Goal: Information Seeking & Learning: Learn about a topic

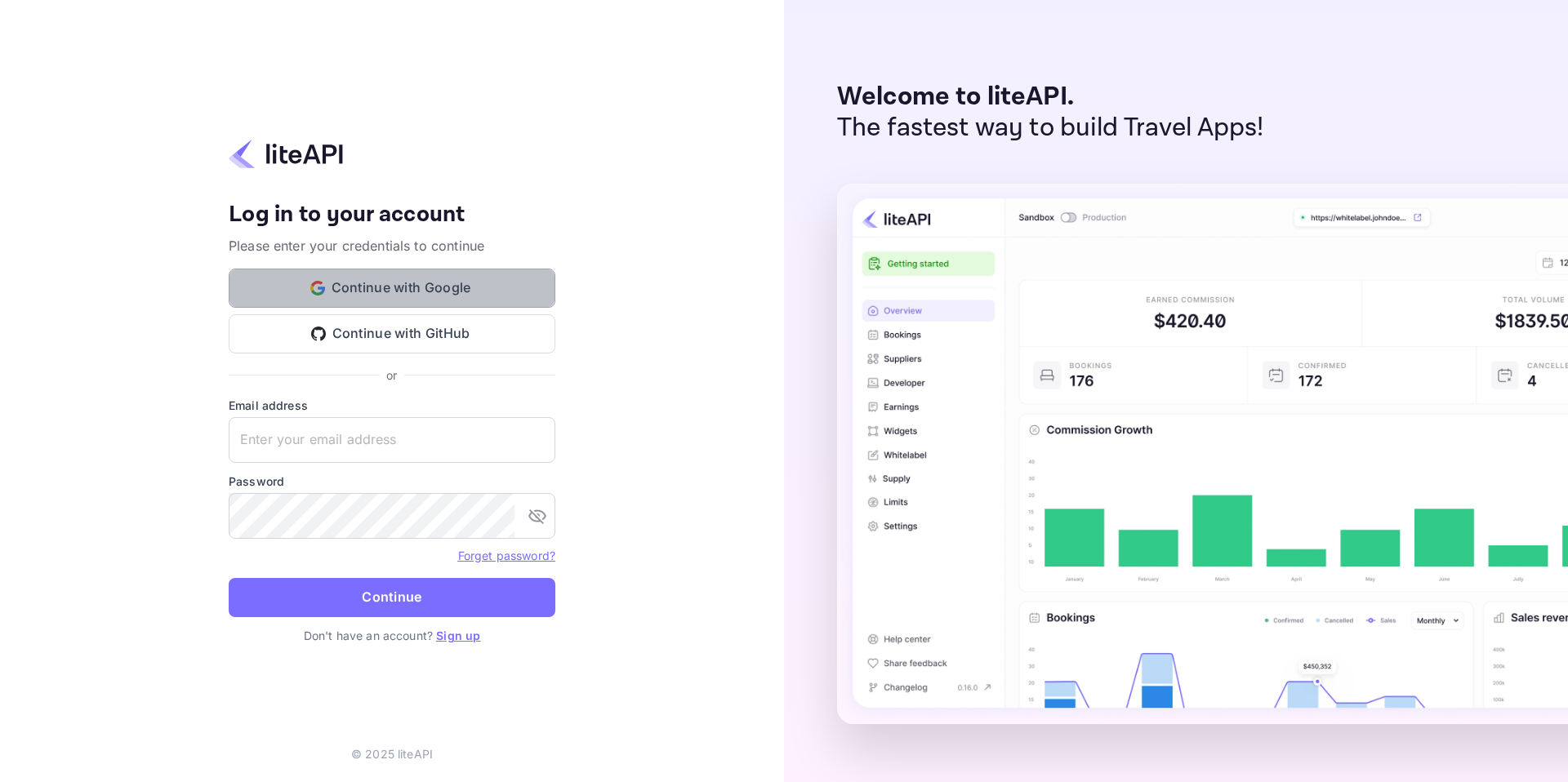
click at [398, 293] on button "Continue with Google" at bounding box center [392, 288] width 327 height 39
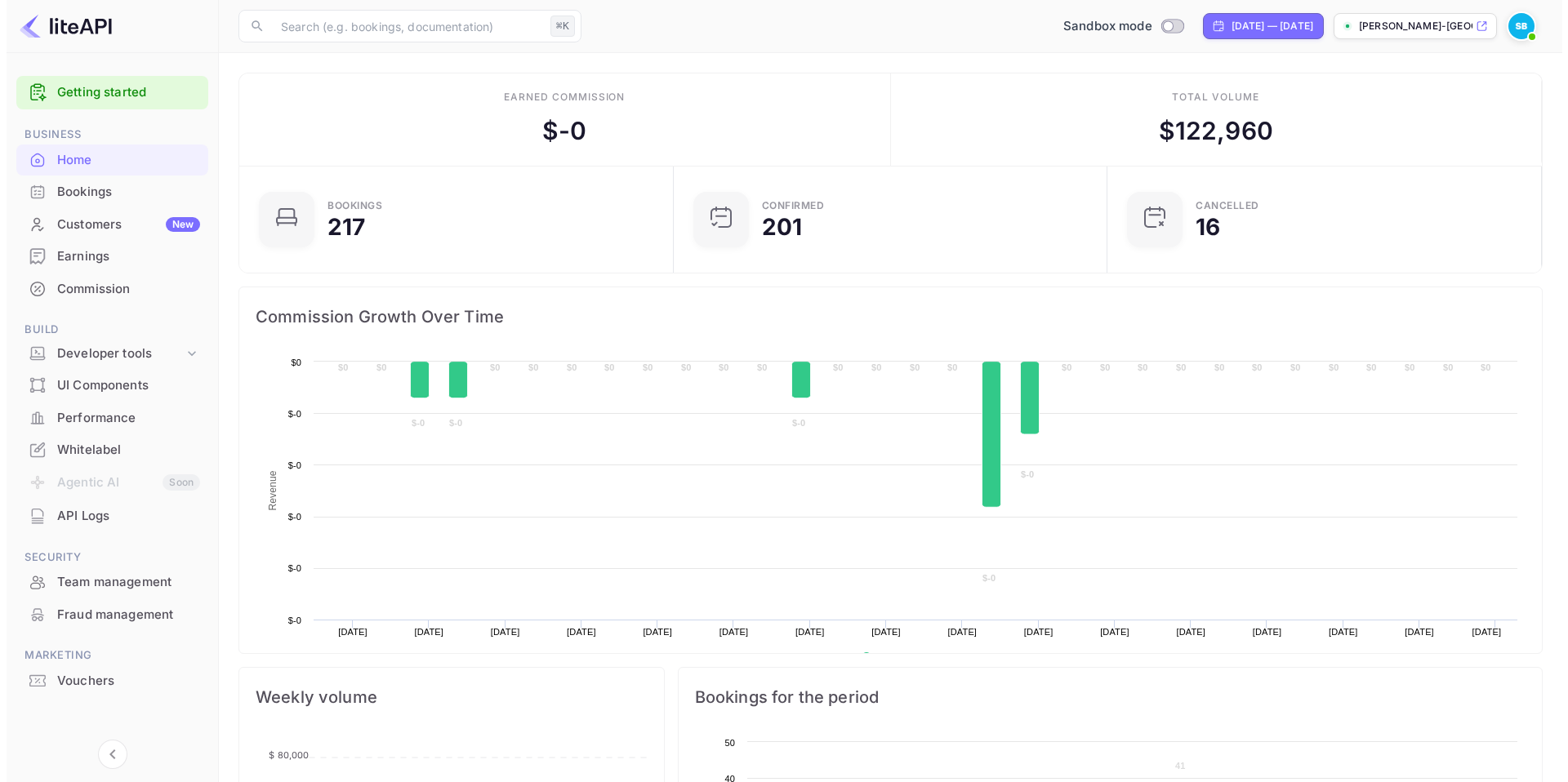
scroll to position [253, 412]
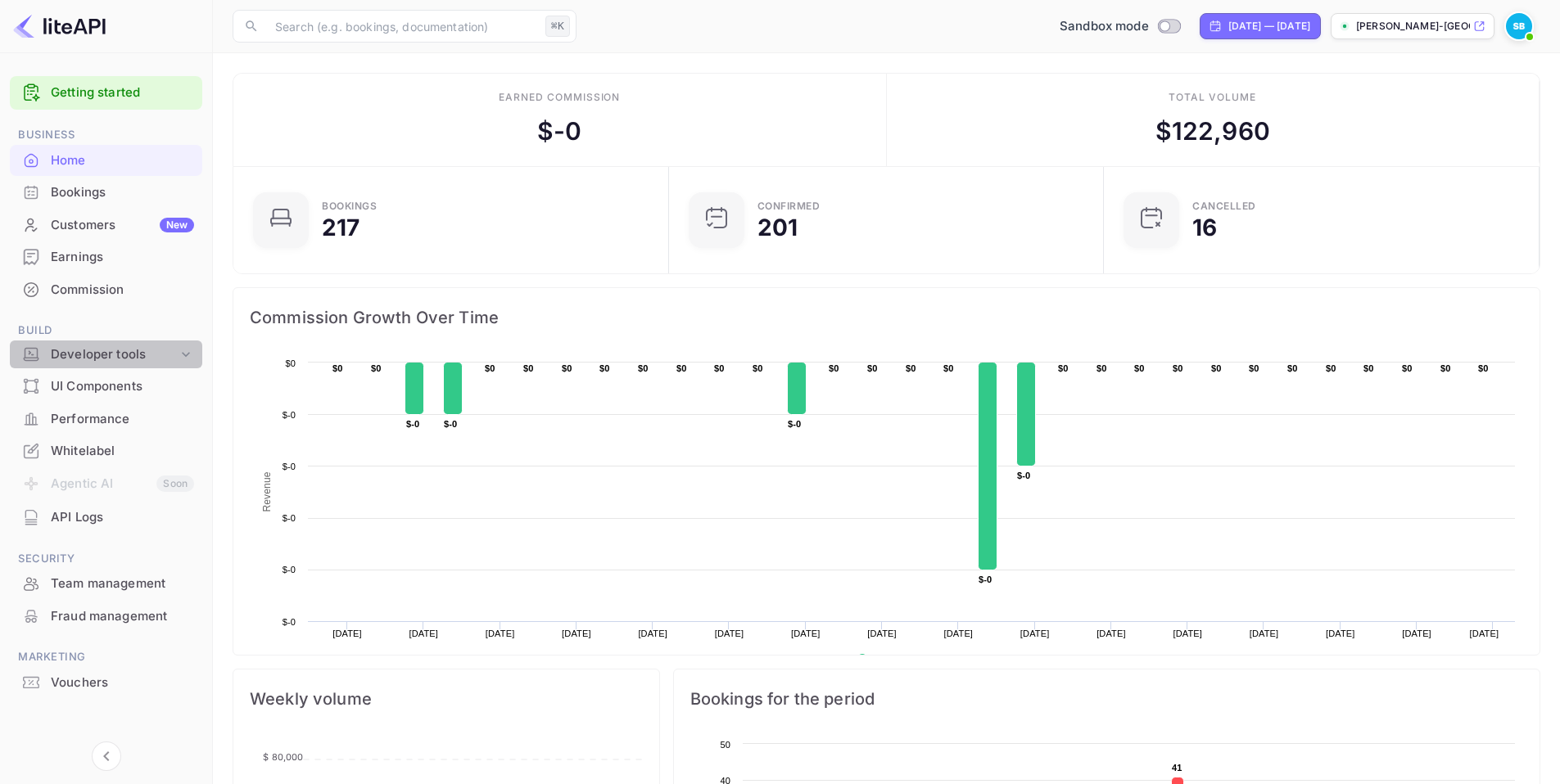
click at [107, 346] on div "Developer tools" at bounding box center [114, 355] width 127 height 19
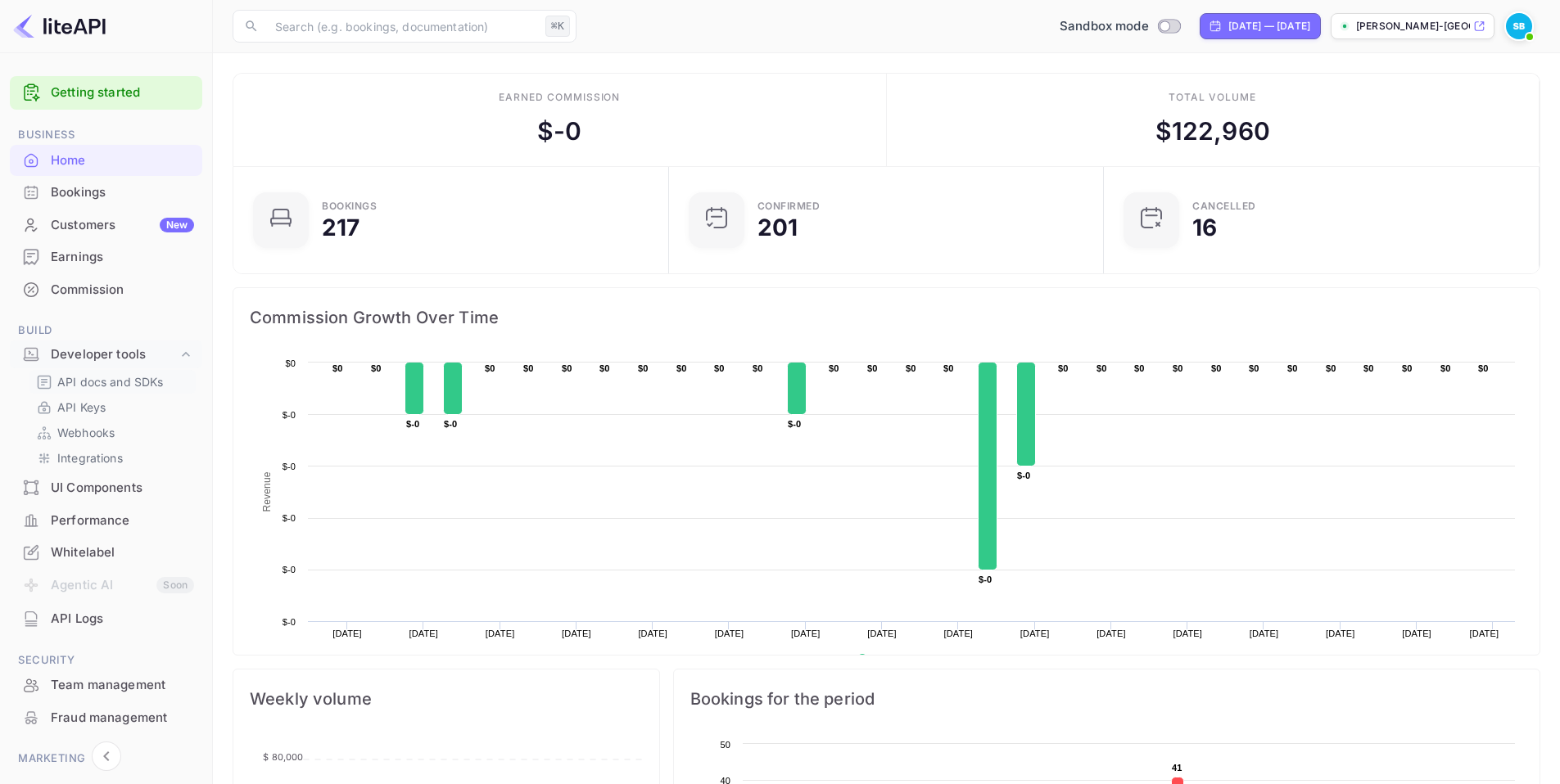
click at [108, 379] on p "API docs and SDKs" at bounding box center [110, 382] width 107 height 18
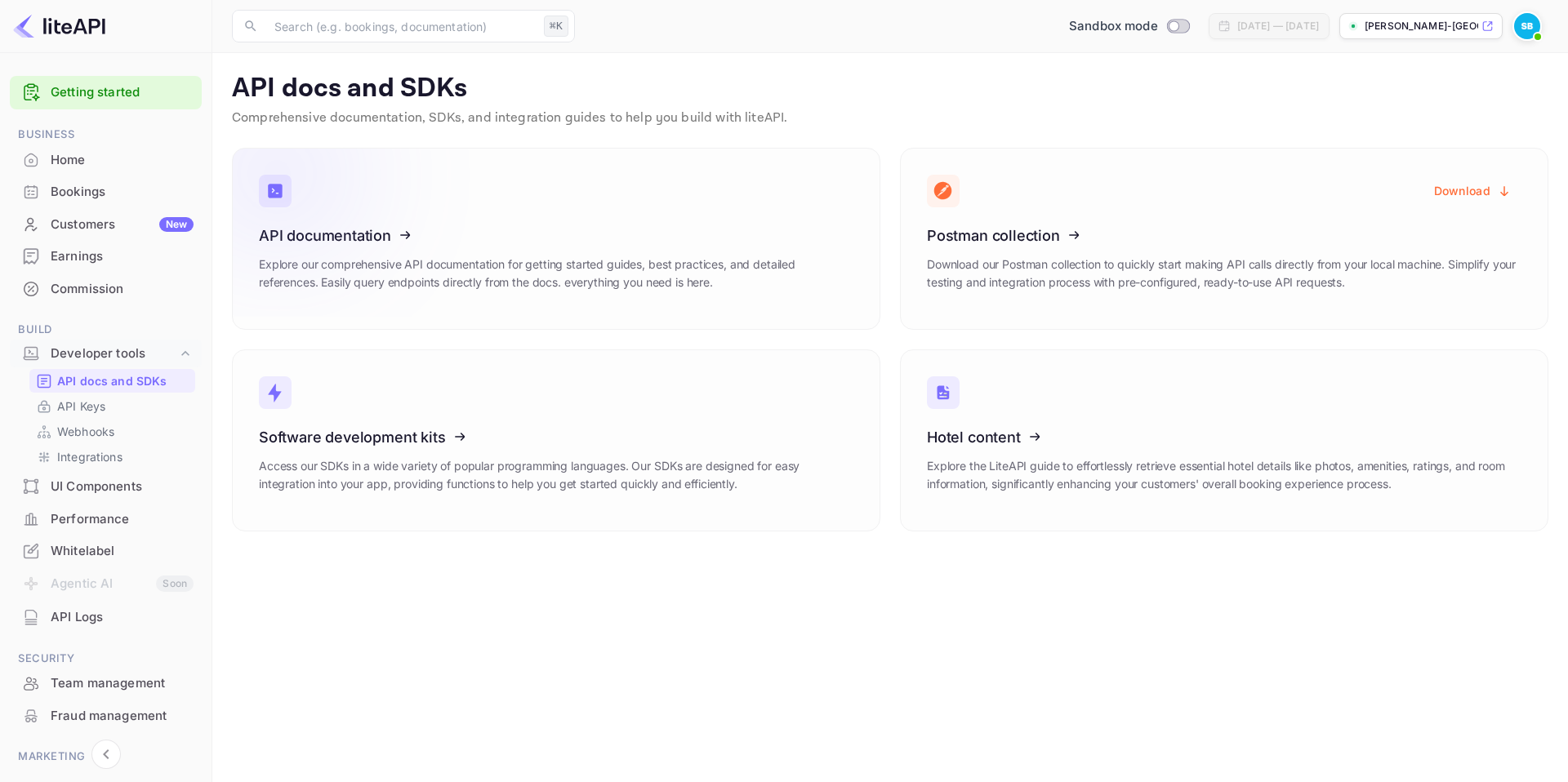
click at [389, 230] on icon at bounding box center [360, 232] width 254 height 168
